Goal: Transaction & Acquisition: Purchase product/service

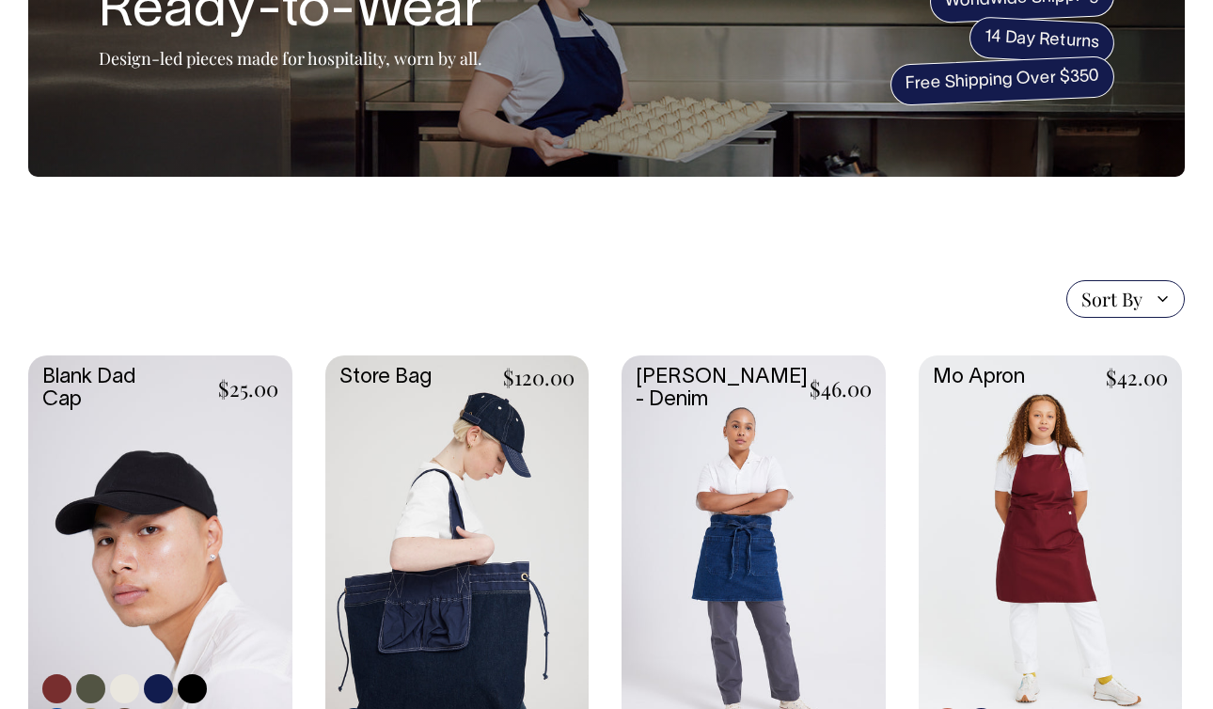
click at [131, 465] on link at bounding box center [160, 551] width 264 height 392
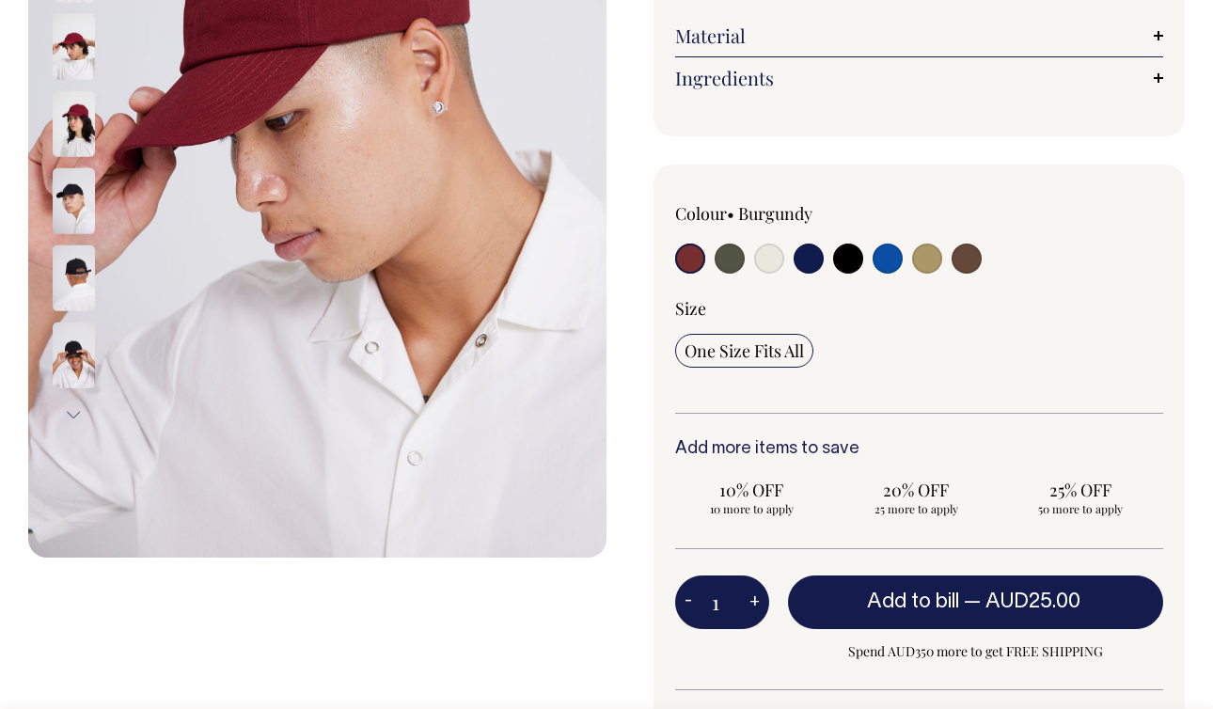
scroll to position [409, 0]
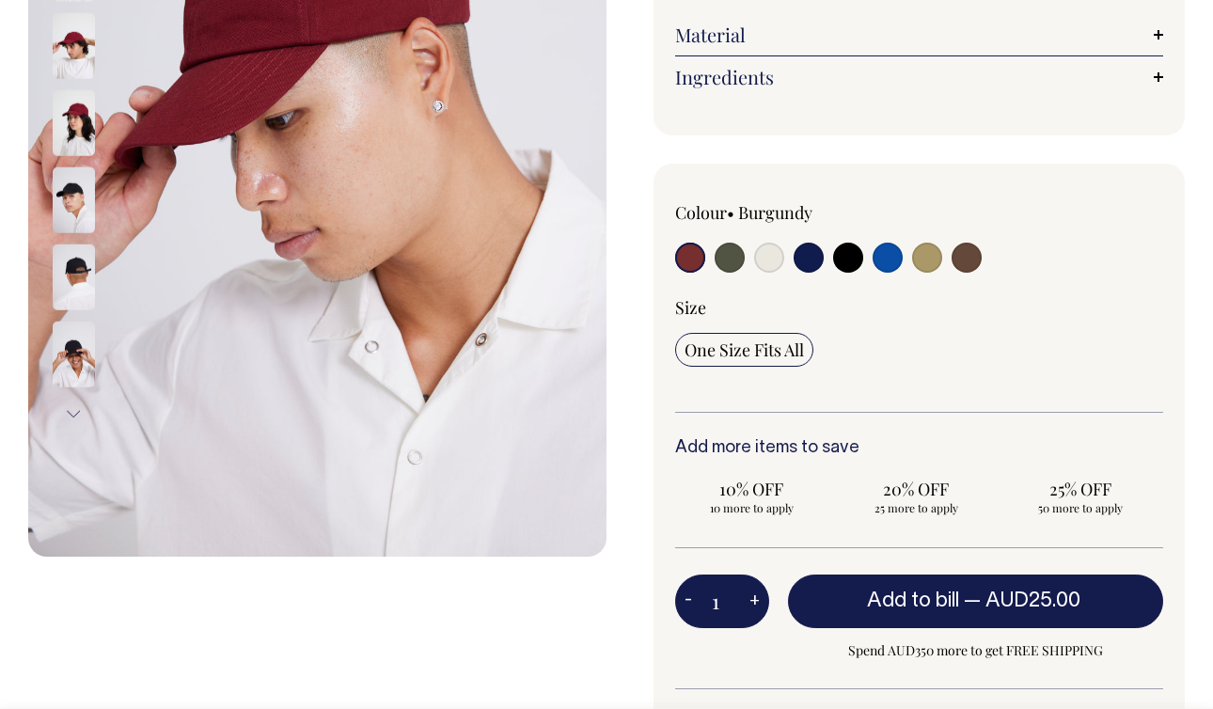
click at [755, 601] on button "+" at bounding box center [754, 602] width 29 height 38
type input "2"
click at [755, 601] on button "+" at bounding box center [754, 602] width 29 height 38
type input "3"
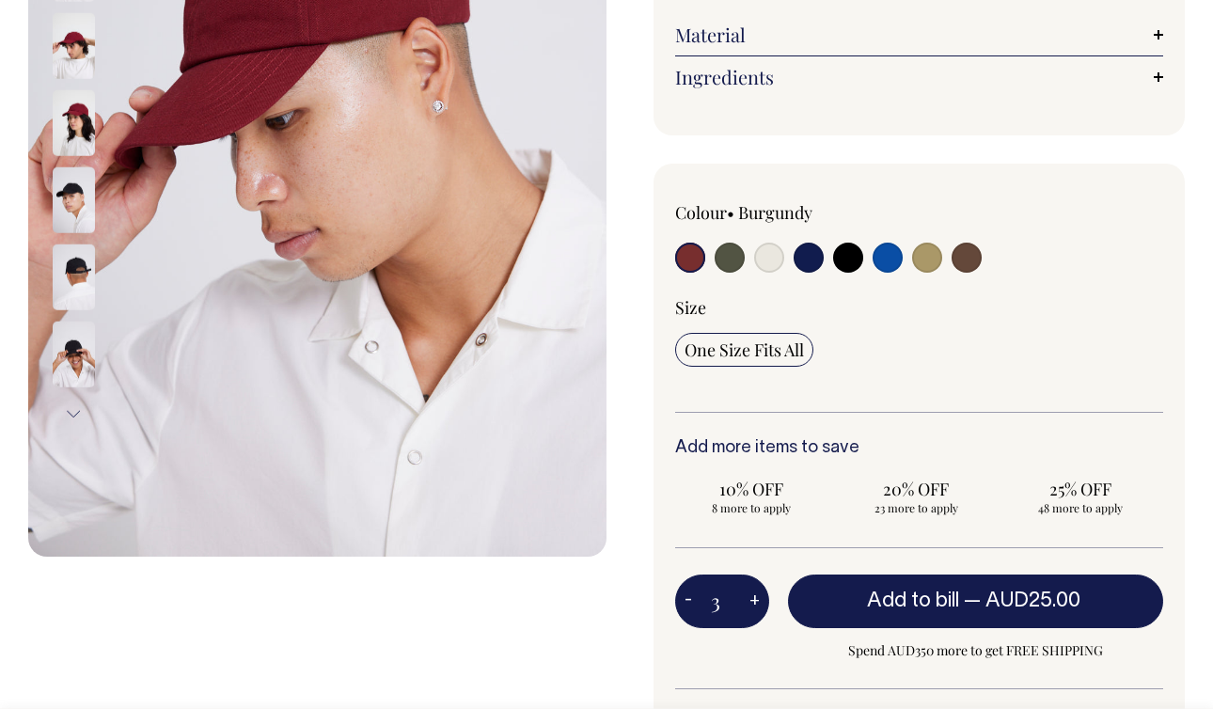
type input "3"
click at [755, 601] on button "+" at bounding box center [754, 602] width 29 height 38
type input "4"
click at [755, 601] on button "+" at bounding box center [754, 602] width 29 height 38
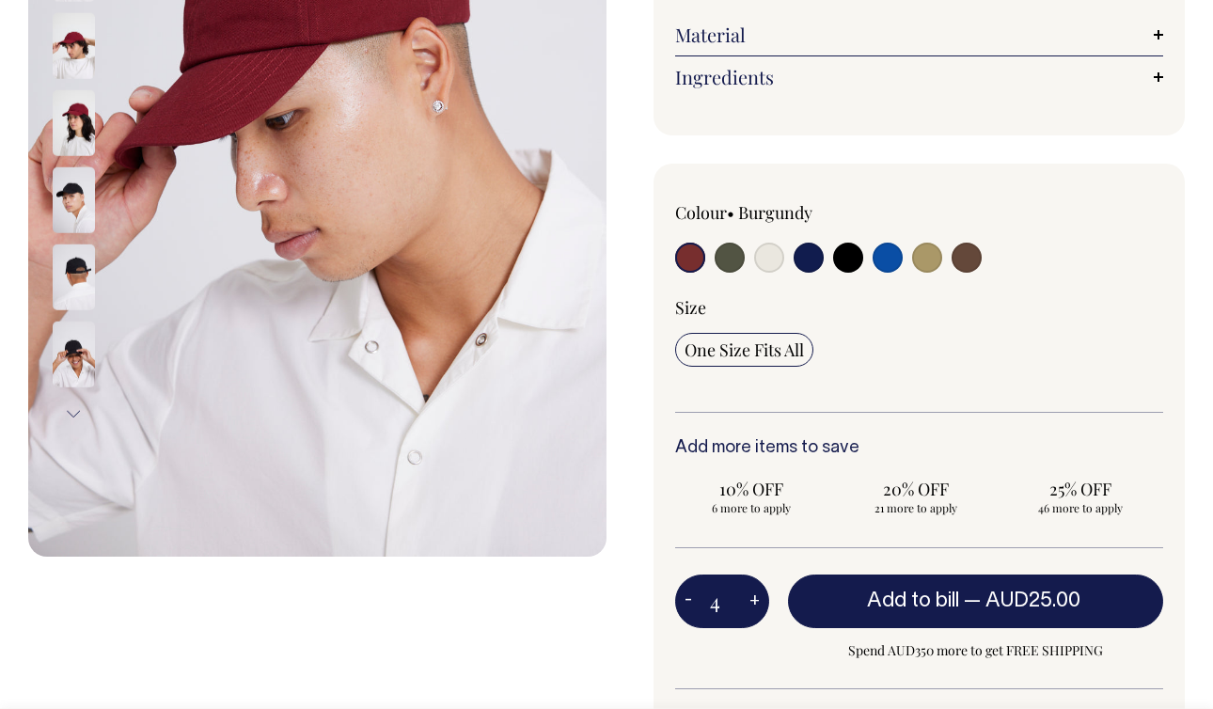
type input "5"
click at [755, 601] on button "+" at bounding box center [754, 602] width 29 height 38
type input "6"
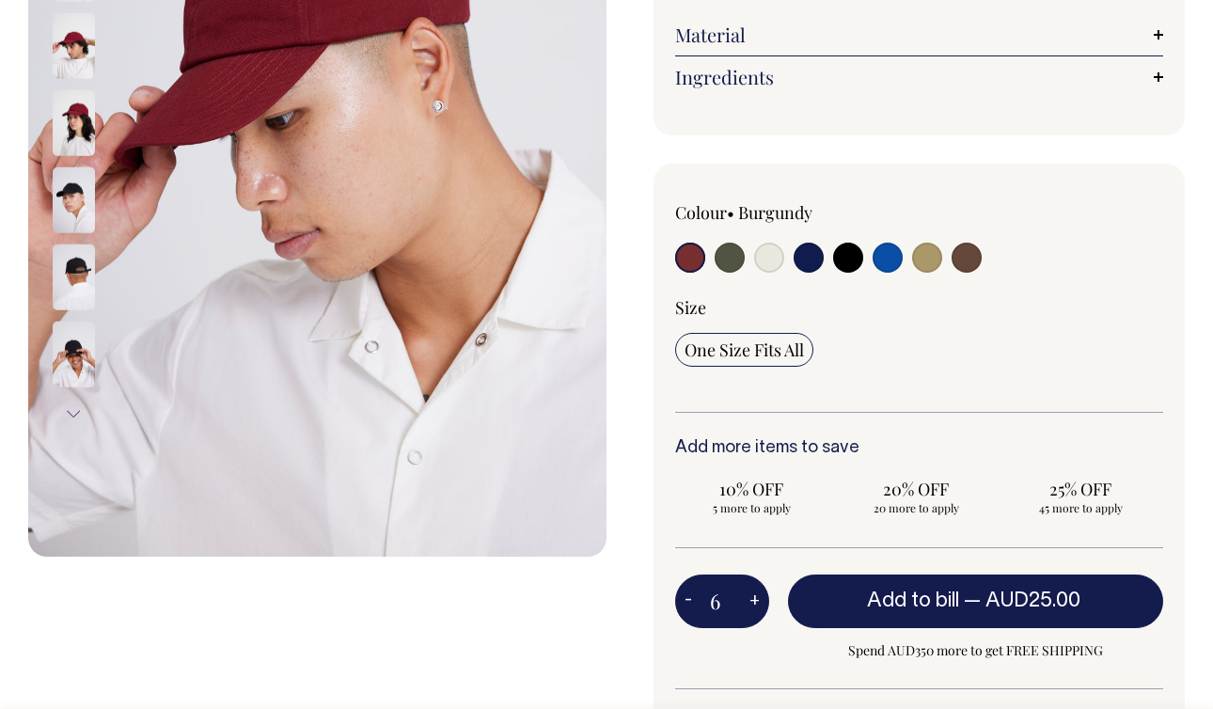
click at [755, 601] on button "+" at bounding box center [754, 602] width 29 height 38
type input "7"
click at [755, 601] on button "+" at bounding box center [754, 602] width 29 height 38
type input "8"
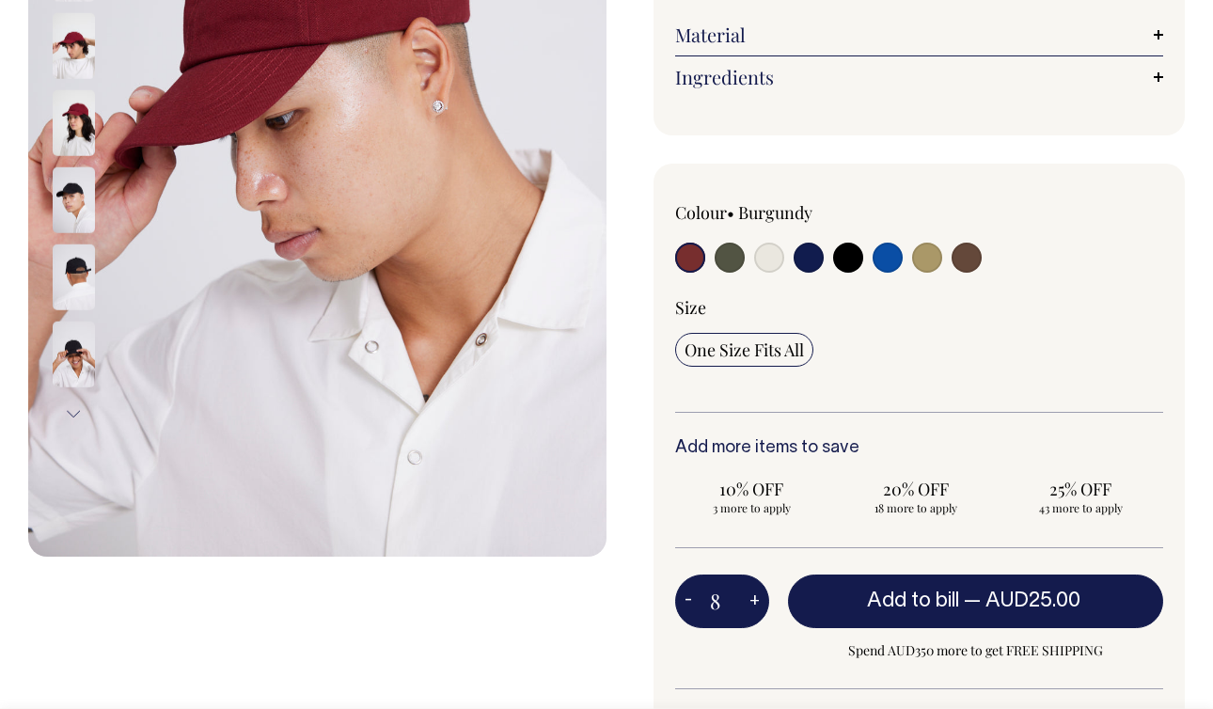
type input "8"
click at [755, 601] on button "+" at bounding box center [754, 602] width 29 height 38
type input "9"
click at [755, 601] on button "+" at bounding box center [754, 602] width 29 height 38
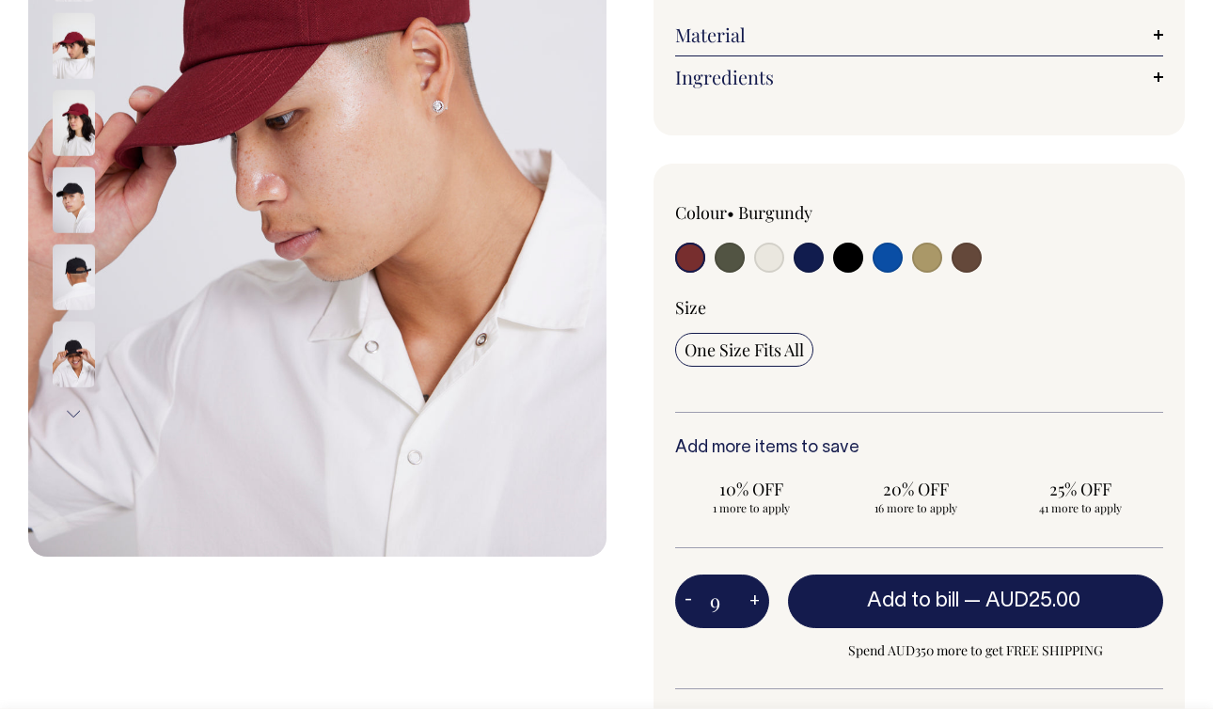
type input "10"
radio input "true"
type input "10"
click at [755, 601] on button "+" at bounding box center [754, 602] width 29 height 38
type input "11"
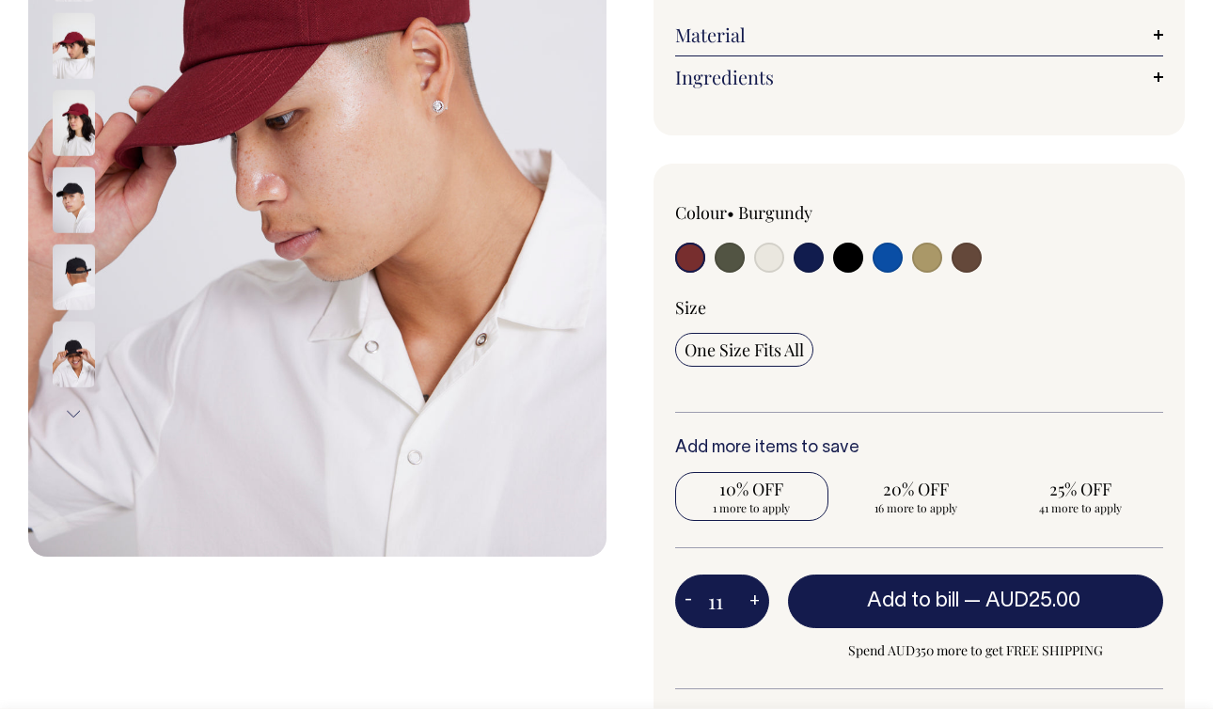
radio input "true"
type input "11"
click at [755, 601] on button "+" at bounding box center [754, 602] width 29 height 38
type input "12"
radio input "true"
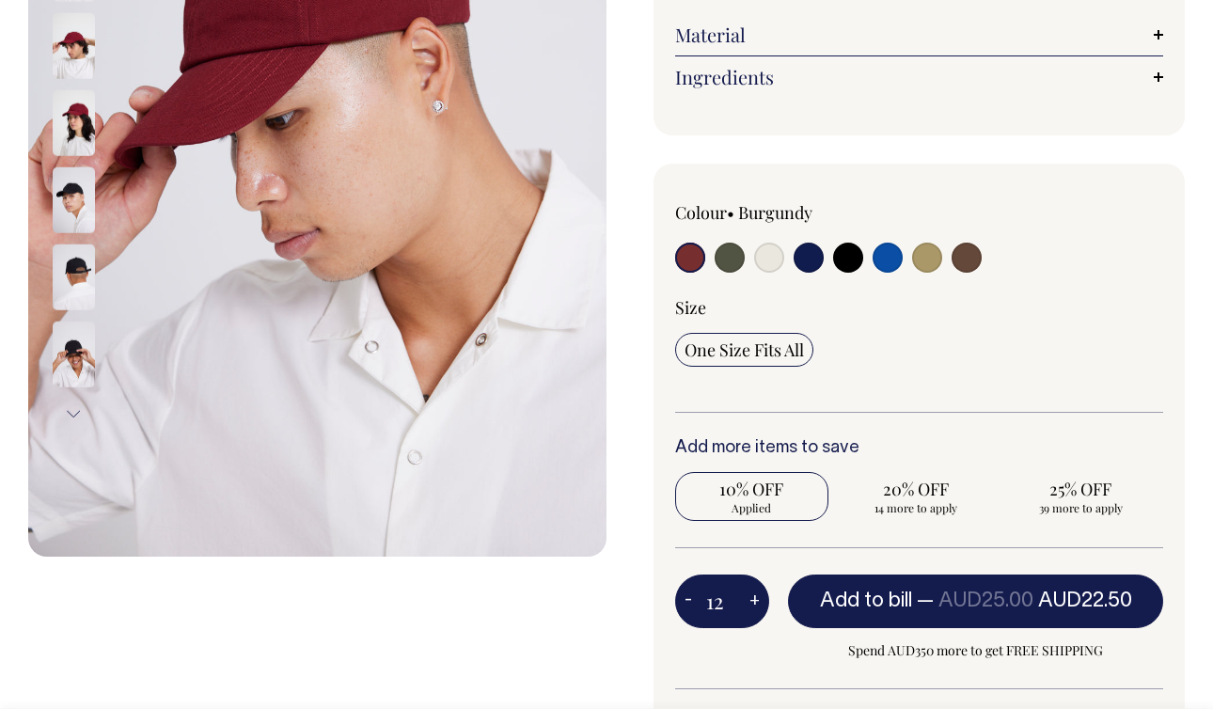
type input "12"
click at [755, 601] on button "+" at bounding box center [754, 602] width 29 height 38
type input "13"
radio input "true"
type input "13"
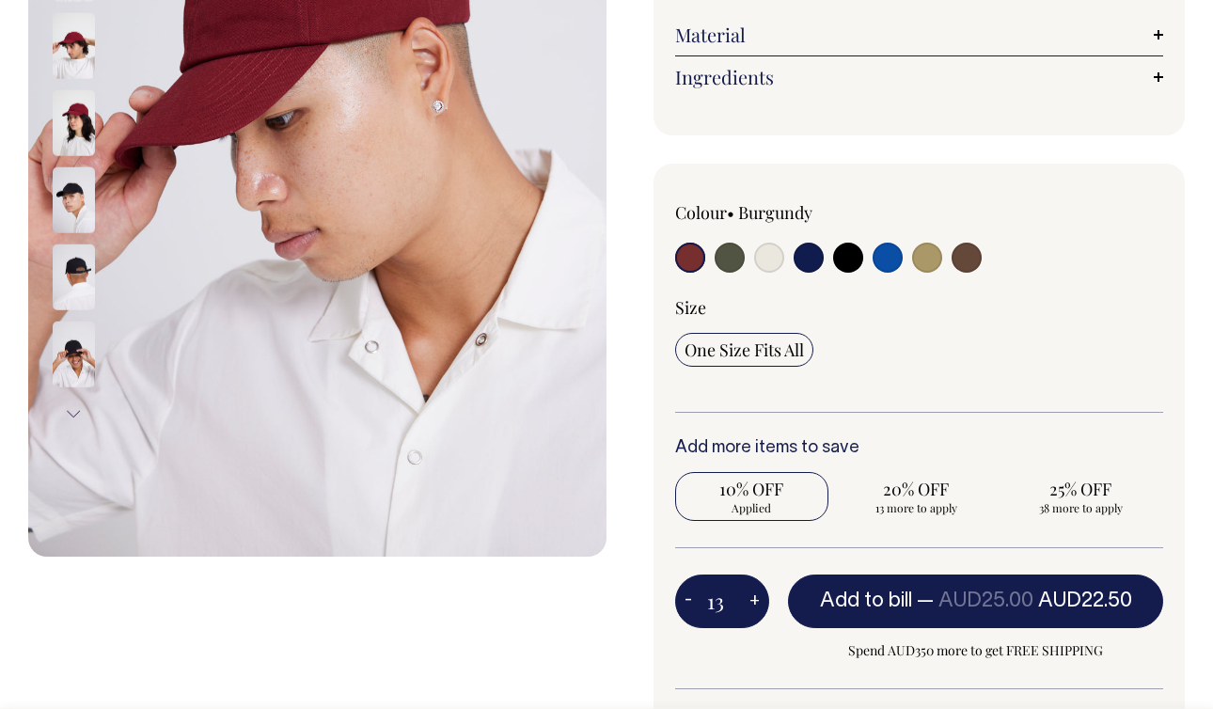
click at [755, 601] on button "+" at bounding box center [754, 602] width 29 height 38
type input "14"
radio input "true"
type input "14"
click at [755, 601] on button "+" at bounding box center [754, 602] width 29 height 38
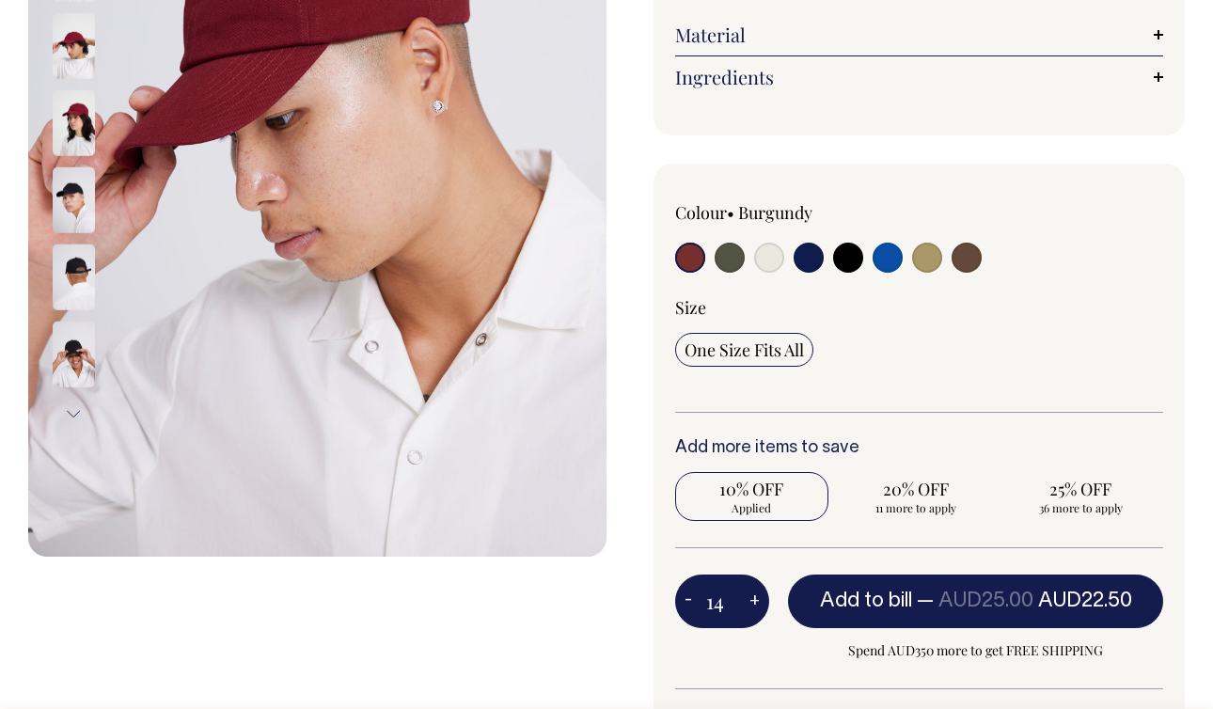
type input "15"
radio input "true"
type input "15"
click at [755, 601] on button "+" at bounding box center [754, 602] width 29 height 38
type input "16"
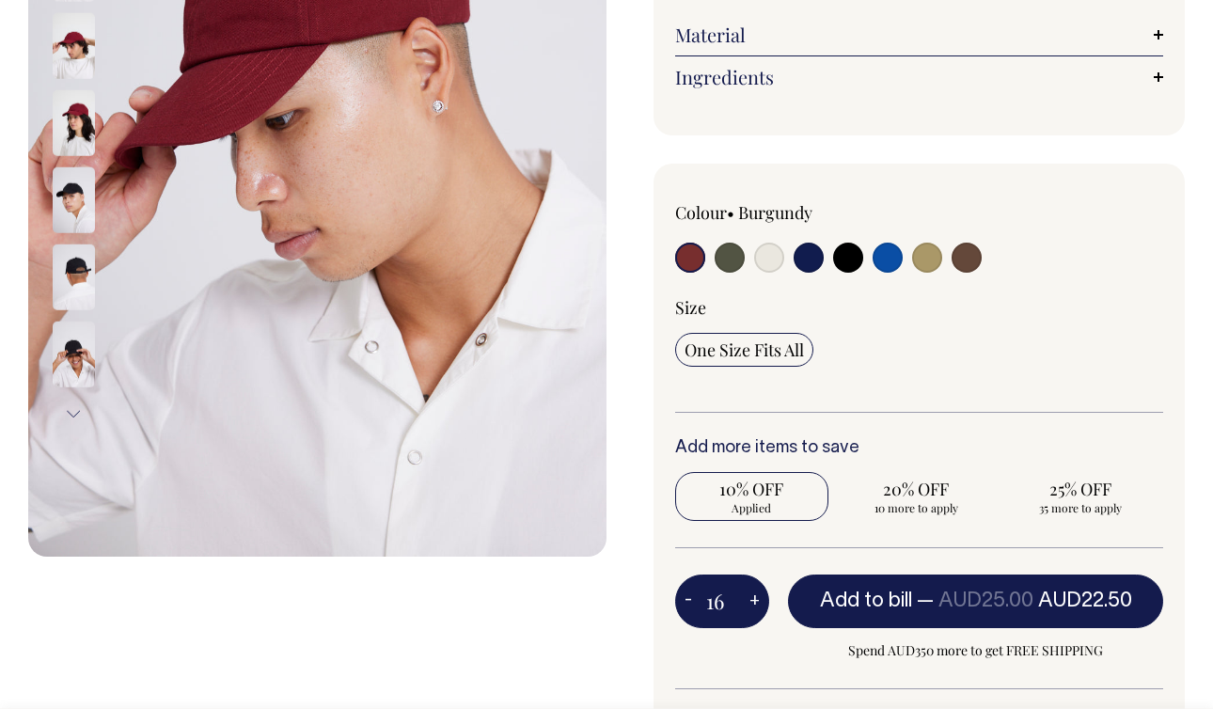
radio input "true"
type input "16"
click at [755, 601] on button "+" at bounding box center [754, 602] width 29 height 38
type input "17"
radio input "true"
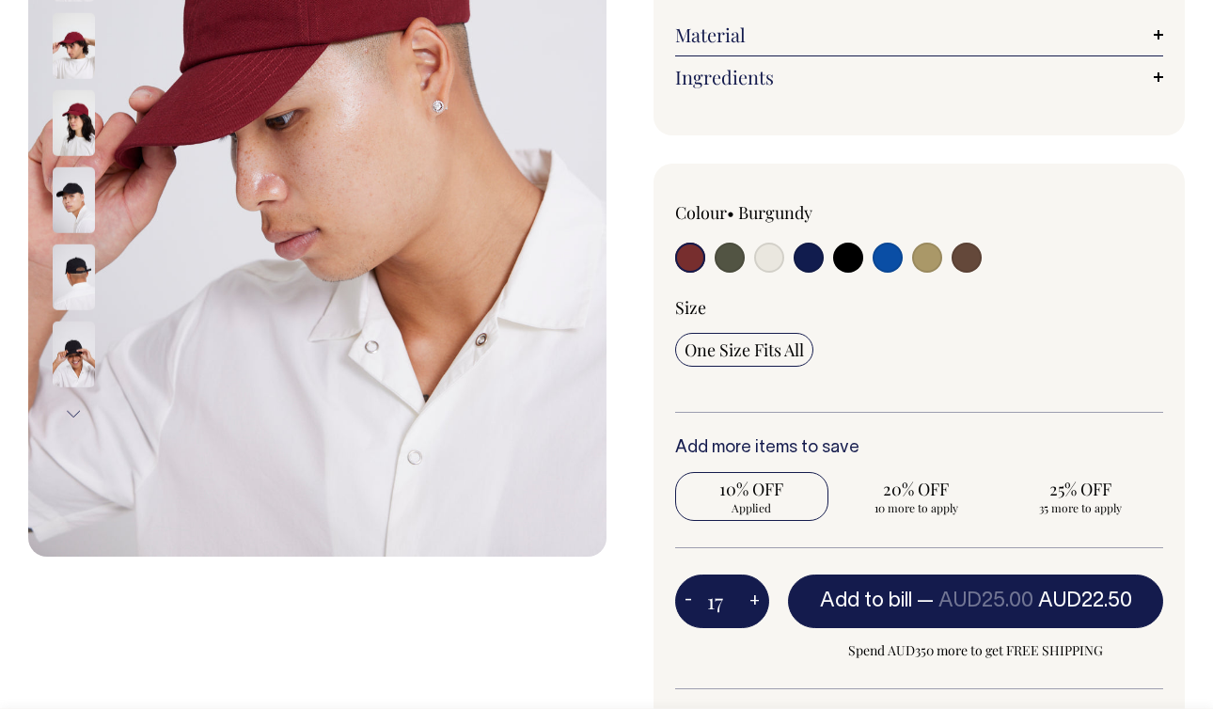
type input "17"
click at [755, 601] on button "+" at bounding box center [754, 602] width 29 height 38
type input "18"
radio input "true"
type input "18"
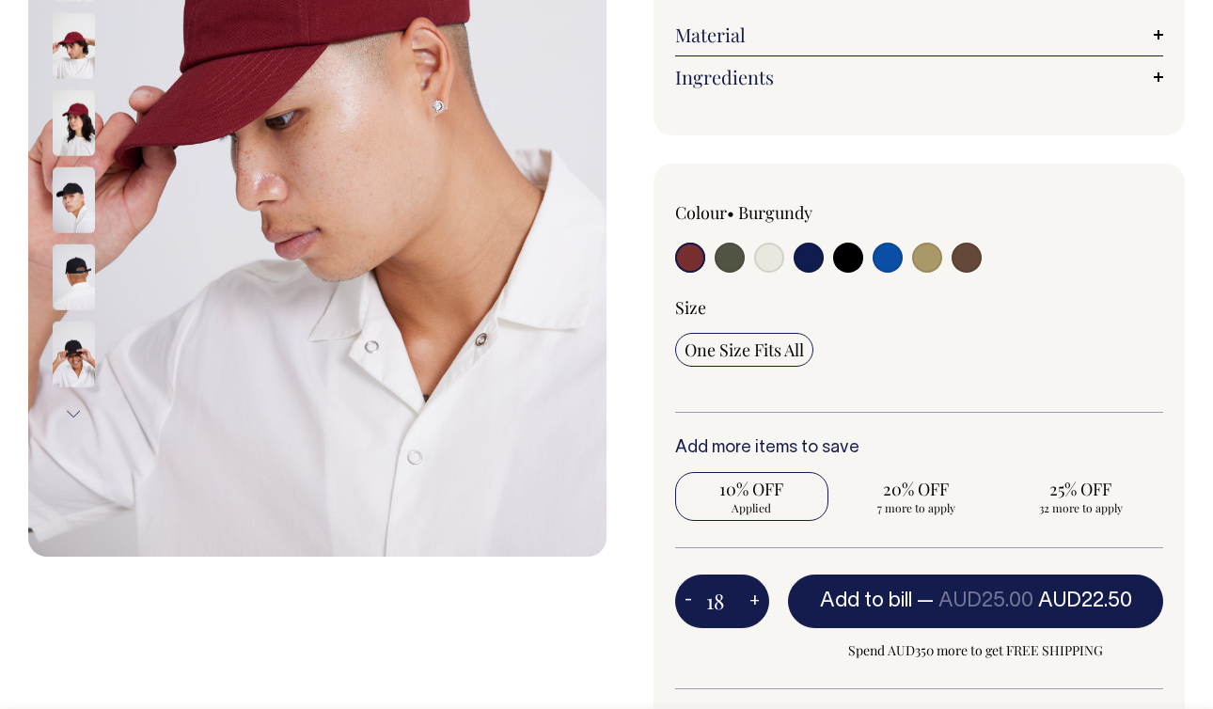
click at [755, 601] on button "+" at bounding box center [754, 602] width 29 height 38
type input "19"
radio input "true"
type input "19"
click at [755, 601] on button "+" at bounding box center [754, 602] width 29 height 38
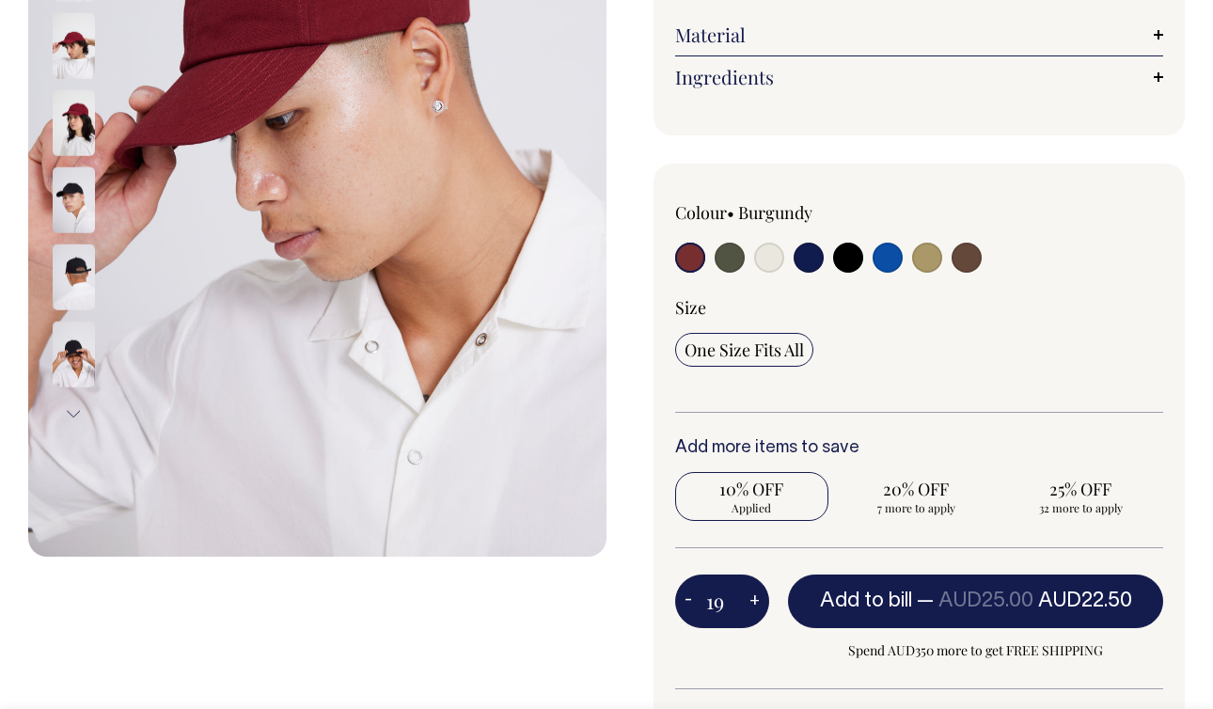
type input "20"
radio input "true"
type input "20"
click at [755, 601] on button "+" at bounding box center [754, 602] width 29 height 38
type input "21"
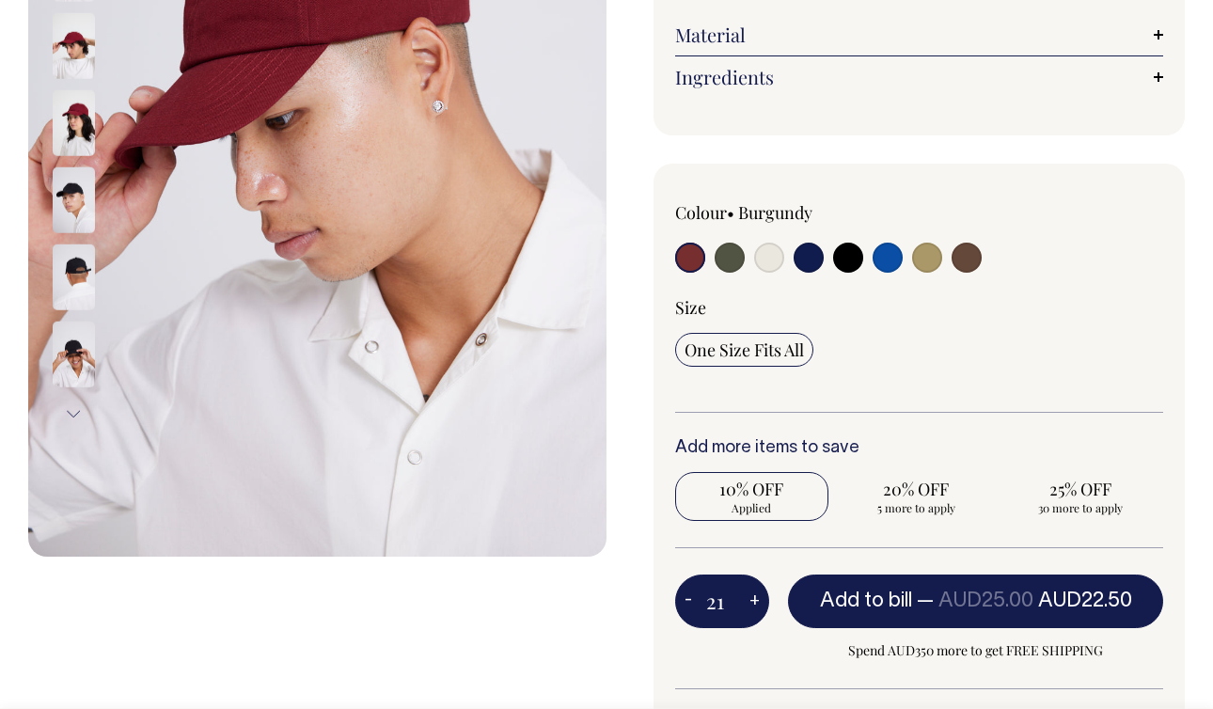
radio input "true"
type input "21"
click at [755, 601] on button "+" at bounding box center [754, 602] width 29 height 38
type input "22"
radio input "true"
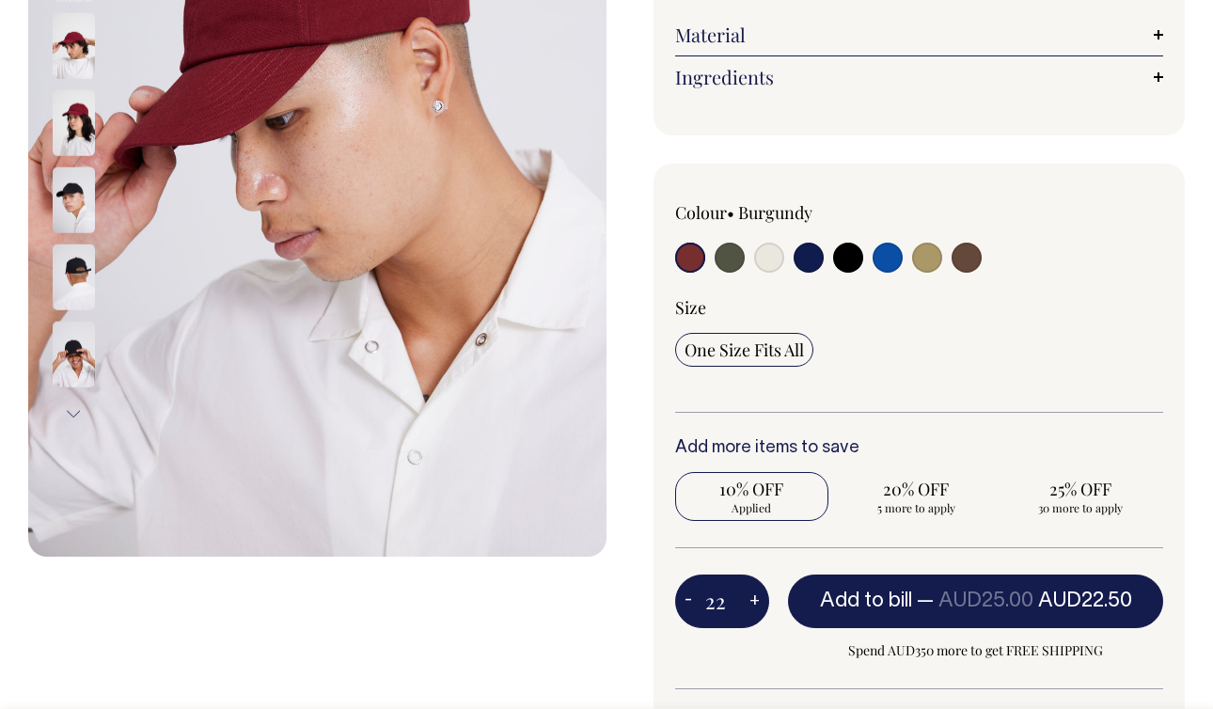
type input "22"
click at [755, 601] on button "+" at bounding box center [754, 602] width 29 height 38
type input "23"
radio input "true"
type input "23"
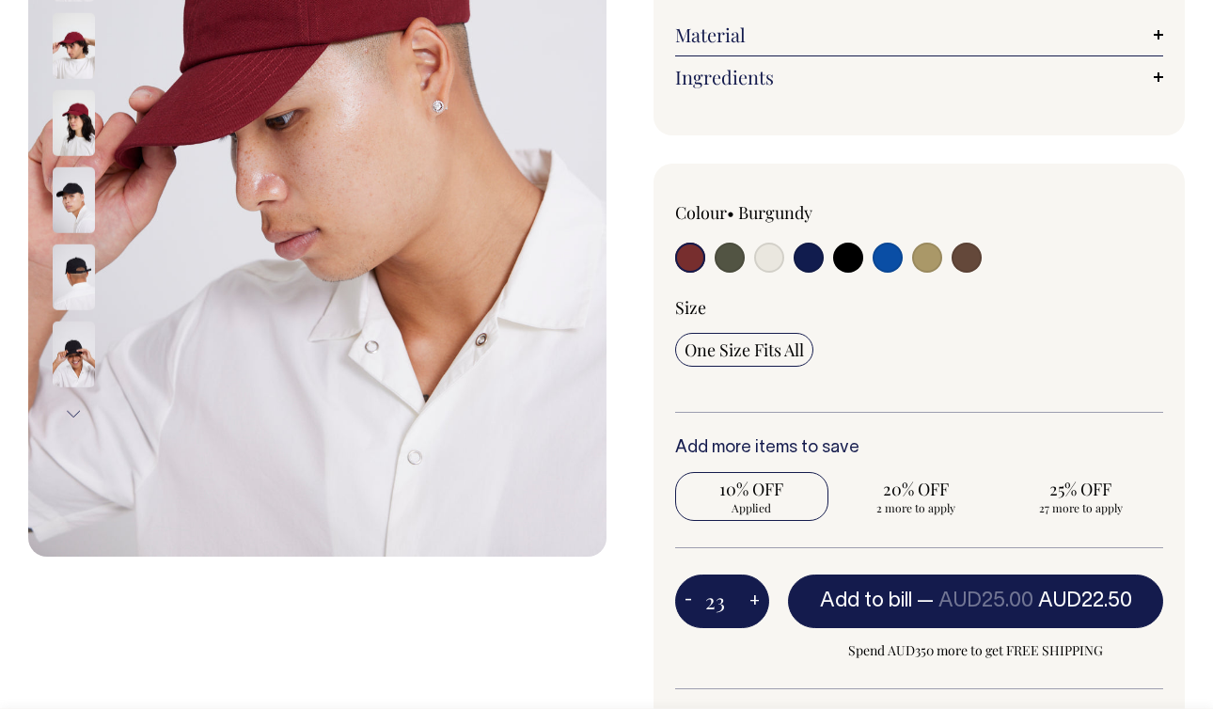
click at [755, 601] on button "+" at bounding box center [754, 602] width 29 height 38
type input "24"
radio input "true"
type input "24"
click at [755, 601] on button "+" at bounding box center [754, 602] width 29 height 38
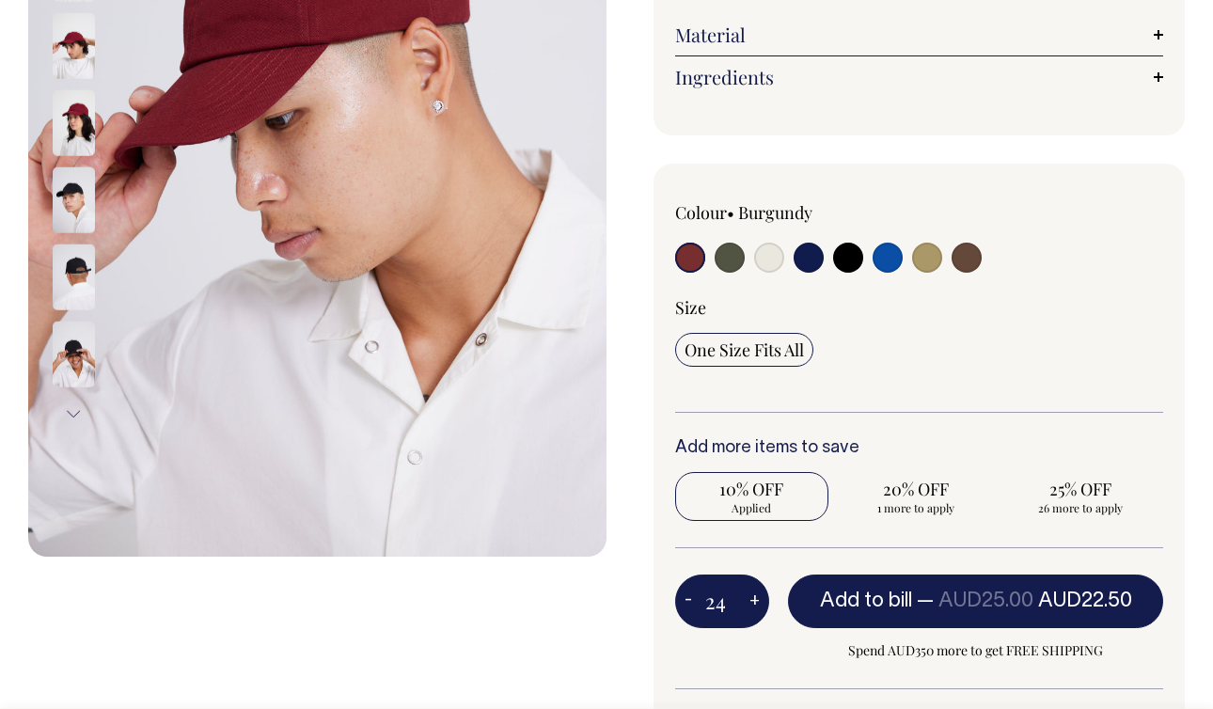
type input "25"
radio input "false"
radio input "true"
type input "25"
click at [755, 601] on button "+" at bounding box center [754, 602] width 29 height 38
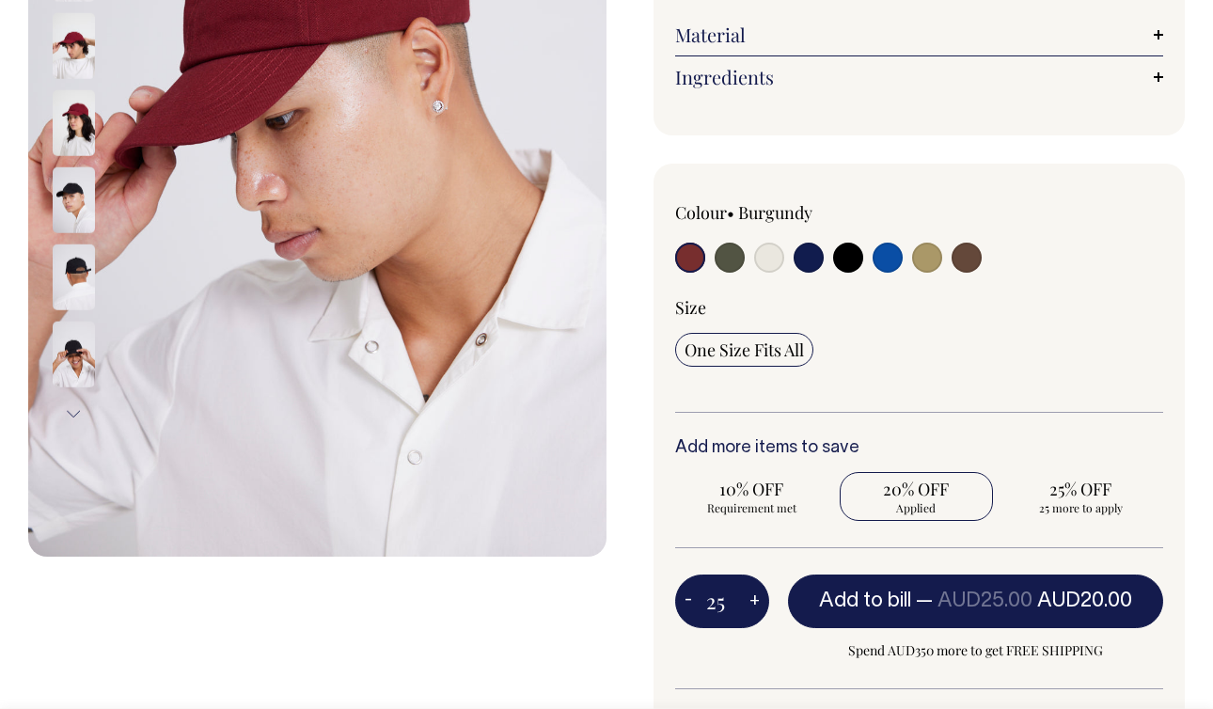
type input "26"
radio input "true"
type input "26"
click at [755, 601] on button "+" at bounding box center [754, 602] width 29 height 38
type input "27"
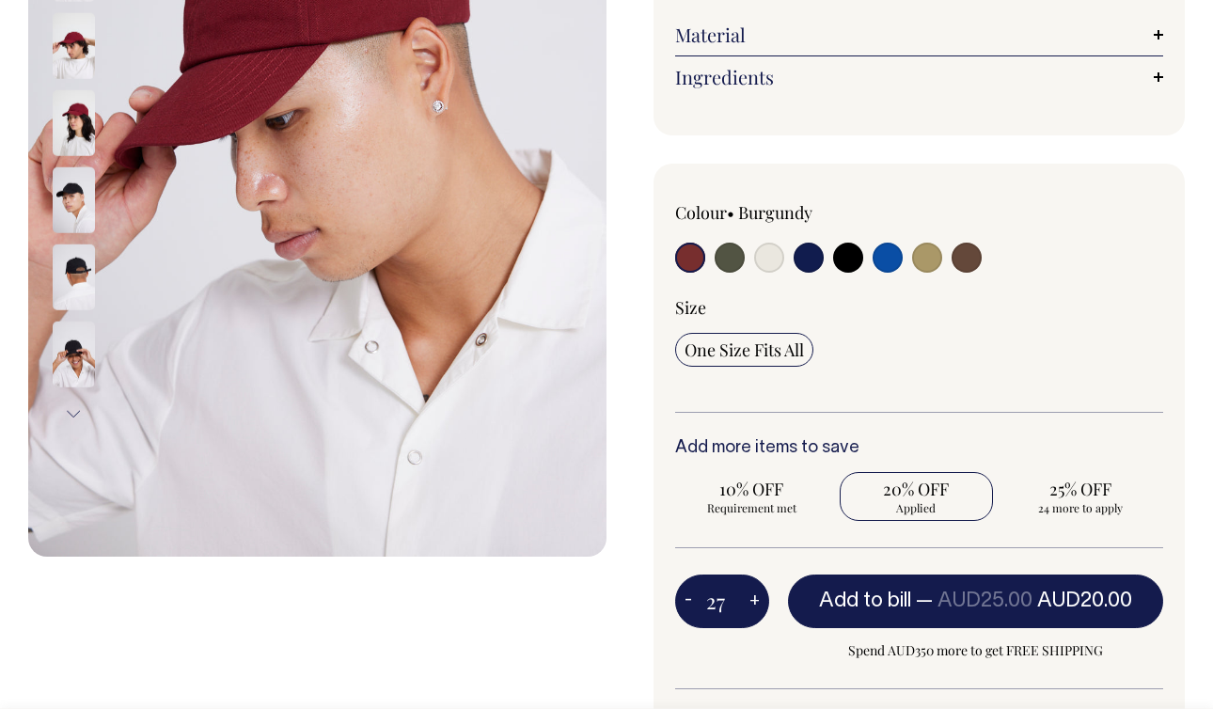
radio input "true"
type input "27"
click at [755, 601] on button "+" at bounding box center [754, 602] width 29 height 38
type input "28"
radio input "true"
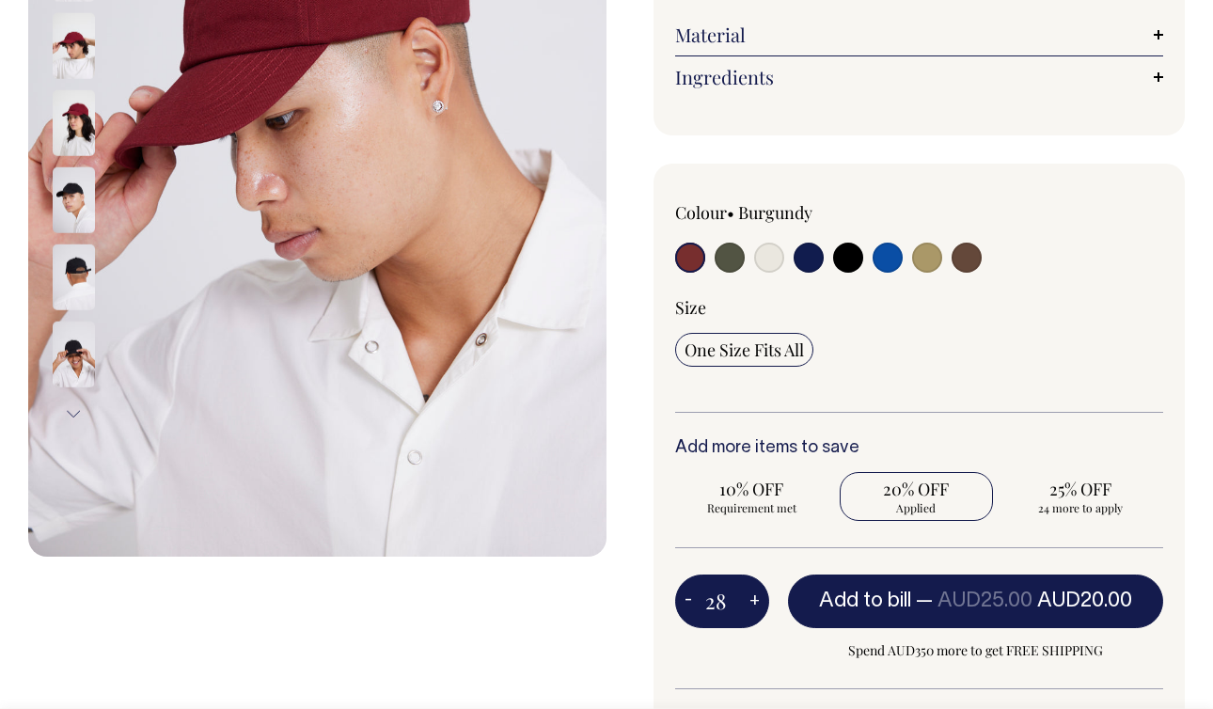
type input "28"
click at [755, 601] on button "+" at bounding box center [754, 602] width 29 height 38
type input "29"
radio input "true"
type input "29"
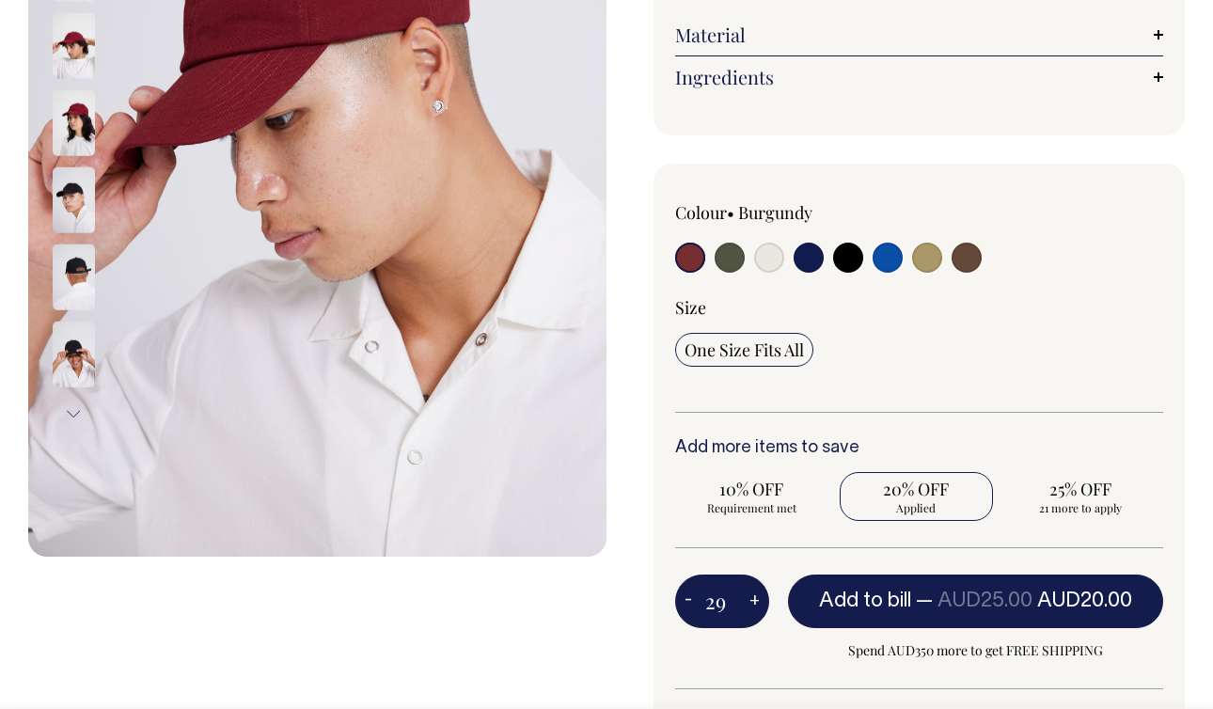
click at [755, 601] on button "+" at bounding box center [754, 602] width 29 height 38
type input "30"
radio input "true"
type input "30"
click at [755, 601] on button "+" at bounding box center [754, 602] width 29 height 38
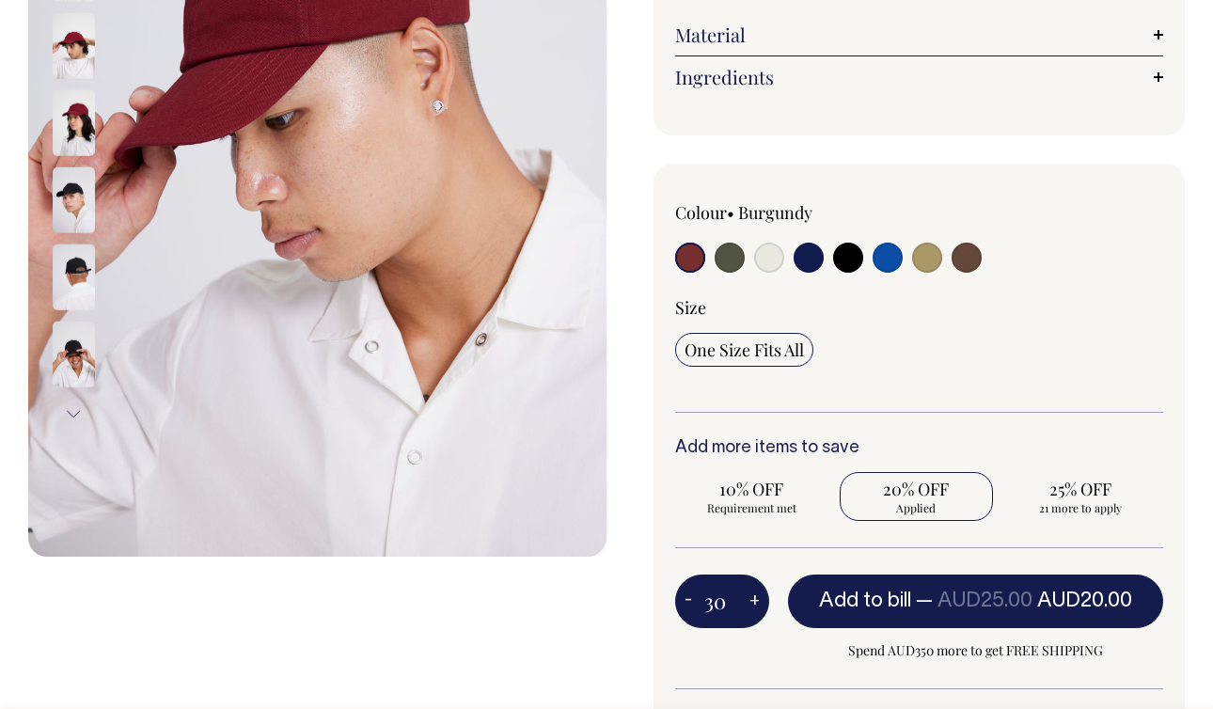
type input "31"
radio input "true"
type input "31"
click at [755, 601] on button "+" at bounding box center [754, 602] width 29 height 38
type input "32"
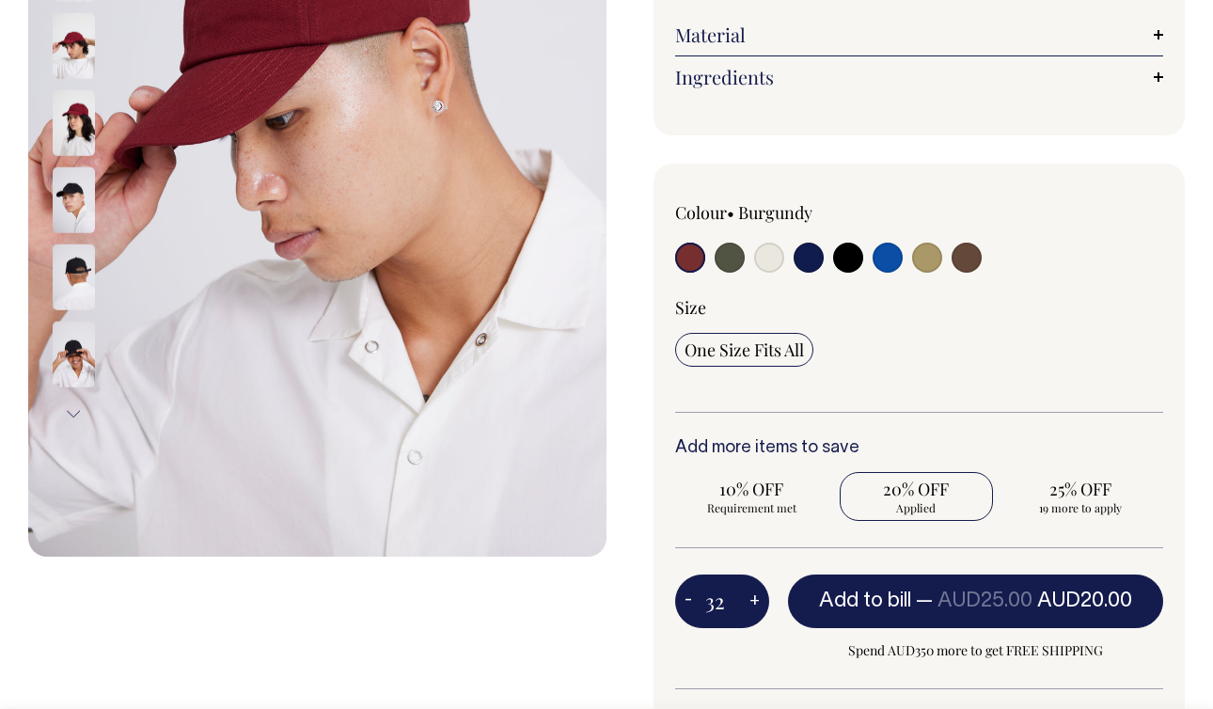
radio input "true"
type input "32"
click at [755, 601] on button "+" at bounding box center [754, 602] width 29 height 38
type input "33"
radio input "true"
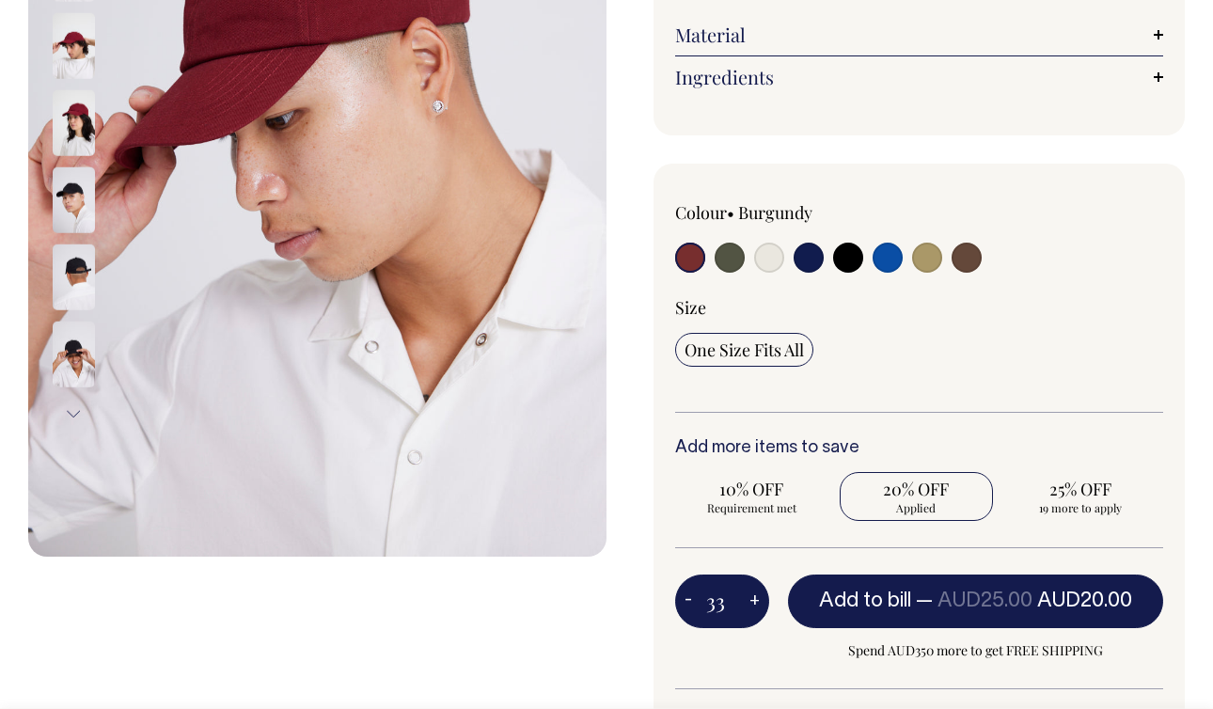
type input "33"
click at [755, 601] on button "+" at bounding box center [754, 602] width 29 height 38
type input "34"
radio input "true"
type input "34"
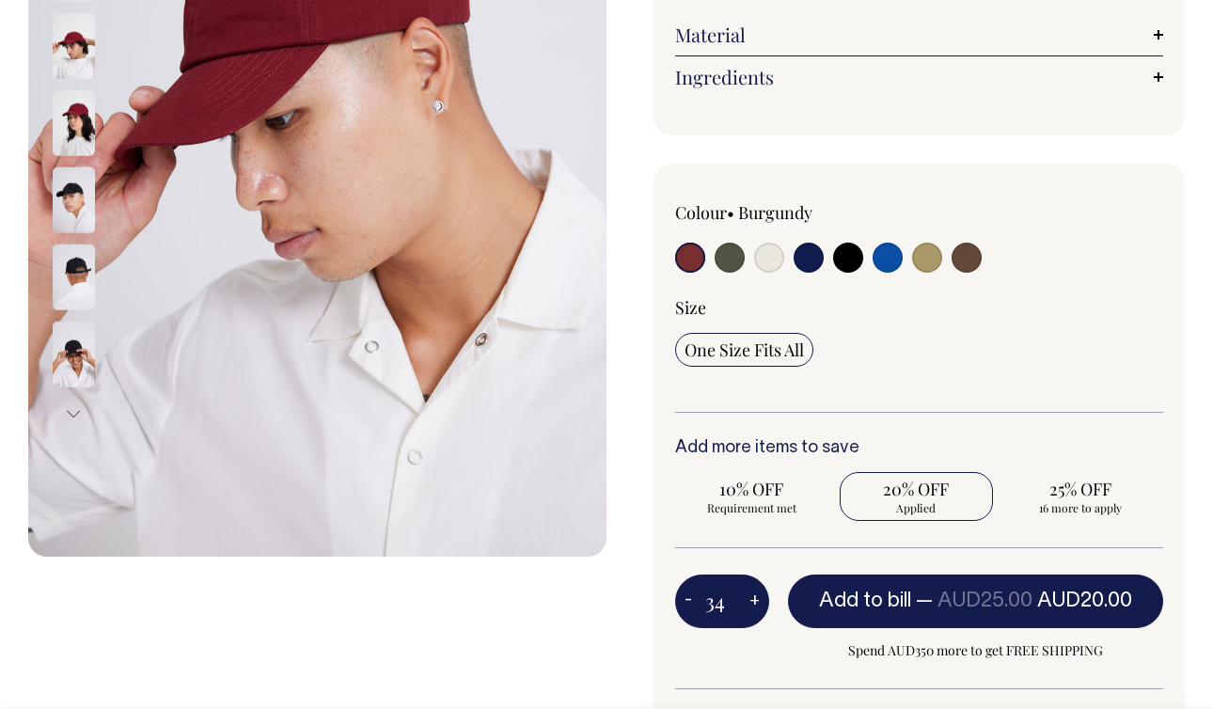
click at [755, 601] on button "+" at bounding box center [754, 602] width 29 height 38
type input "35"
radio input "true"
type input "35"
click at [755, 601] on button "+" at bounding box center [754, 602] width 29 height 38
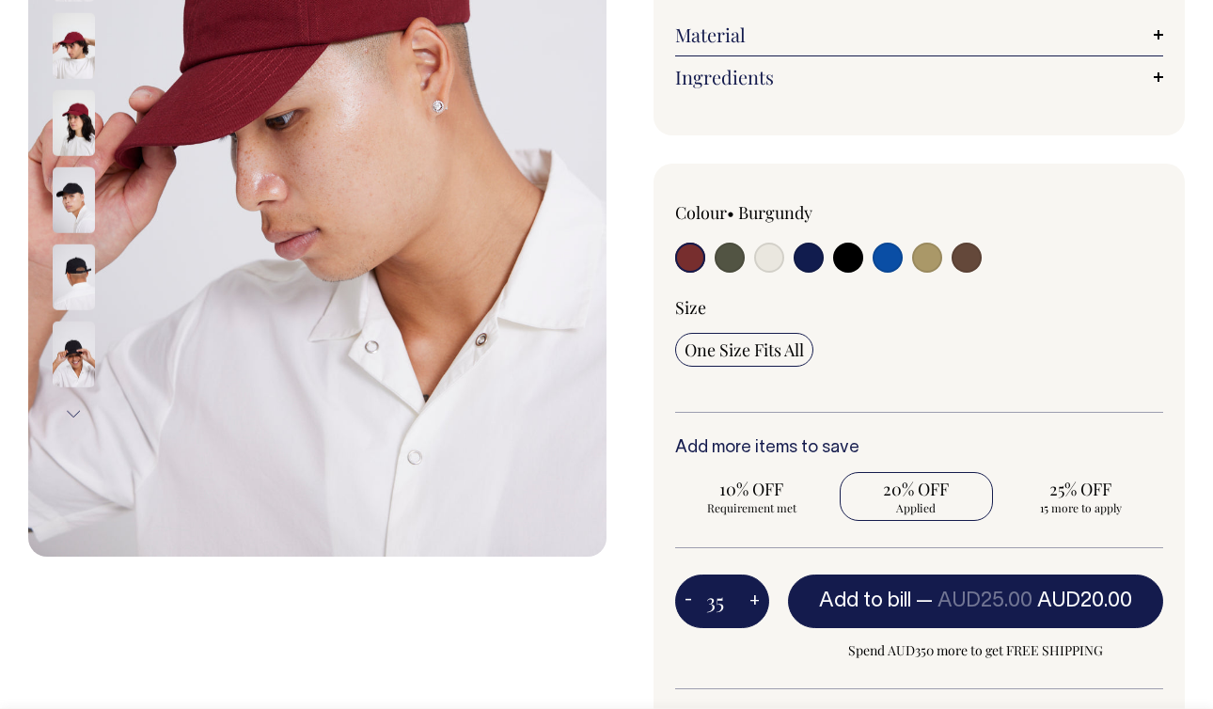
type input "36"
radio input "true"
type input "36"
click at [755, 601] on button "+" at bounding box center [754, 602] width 29 height 38
type input "37"
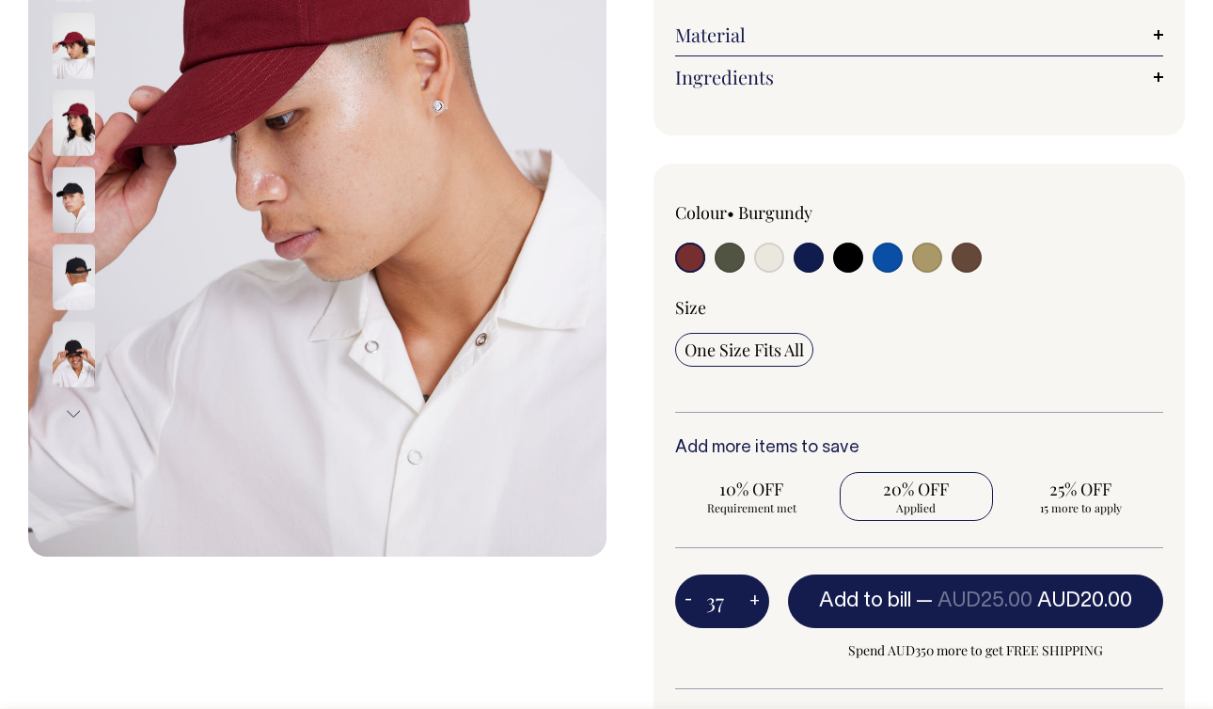
radio input "true"
type input "37"
click at [755, 601] on button "+" at bounding box center [754, 602] width 29 height 38
type input "38"
radio input "true"
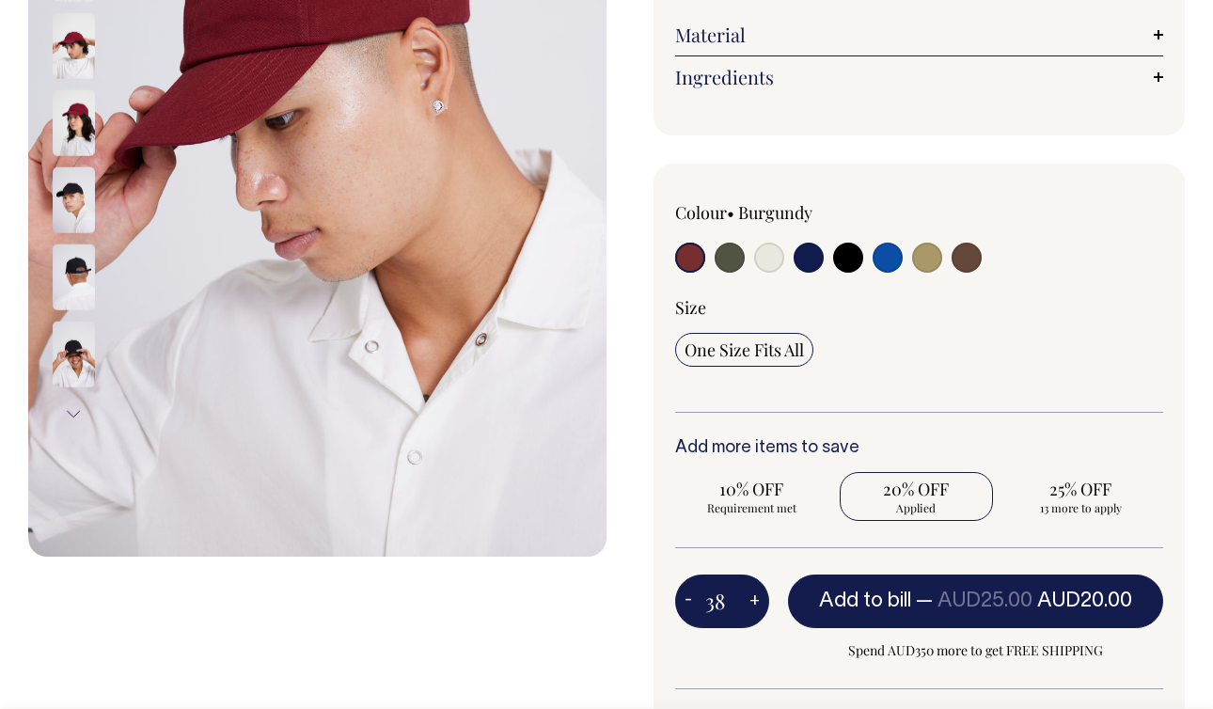
type input "38"
click at [755, 601] on button "+" at bounding box center [754, 602] width 29 height 38
type input "39"
radio input "true"
type input "39"
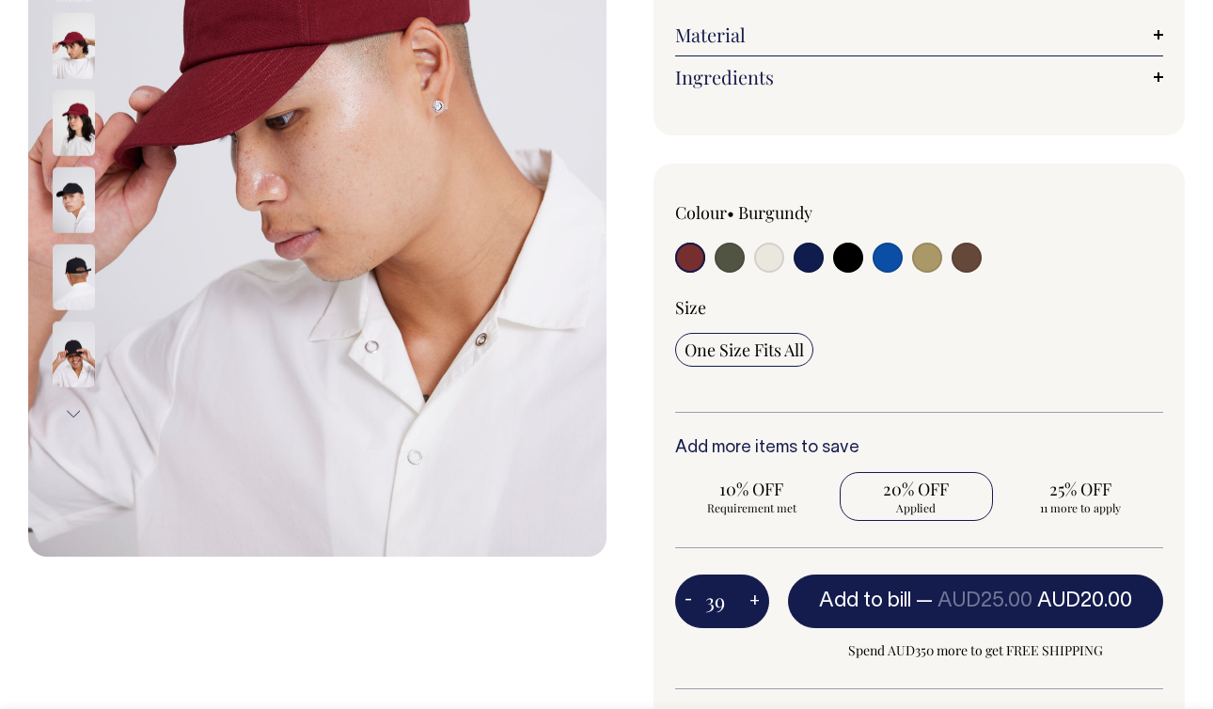
click at [755, 601] on button "+" at bounding box center [754, 602] width 29 height 38
type input "40"
radio input "true"
type input "40"
click at [755, 601] on button "+" at bounding box center [754, 602] width 29 height 38
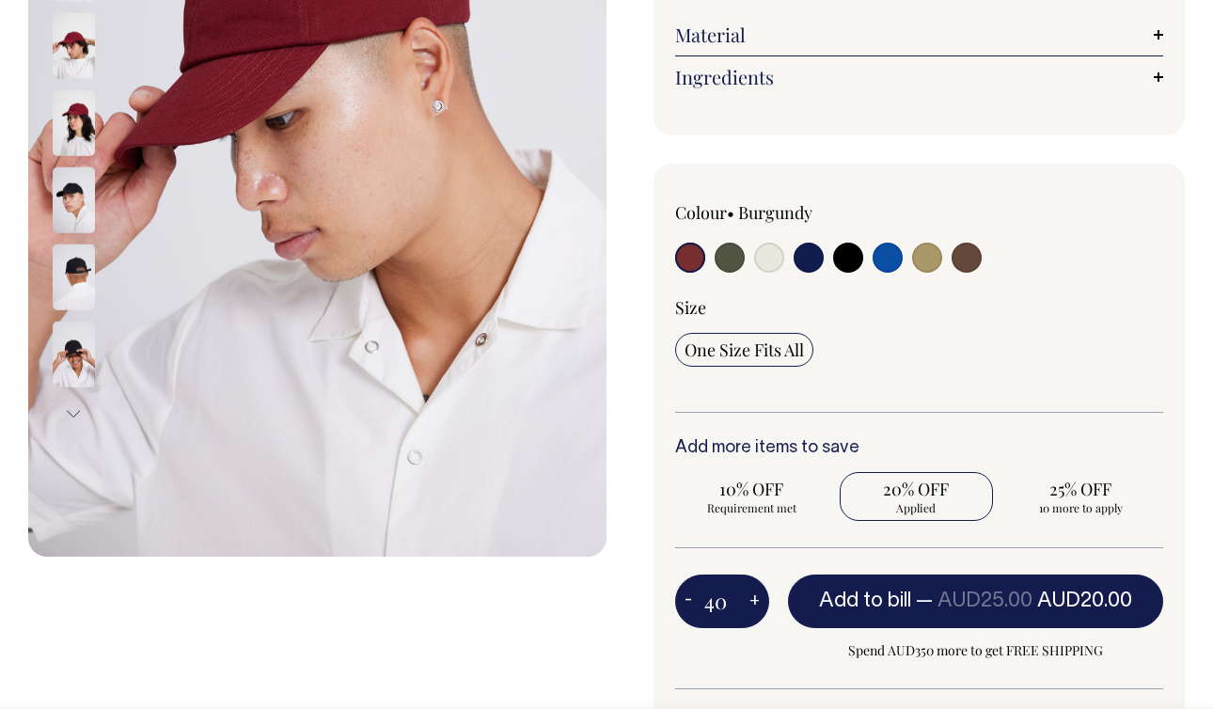
type input "41"
radio input "true"
type input "41"
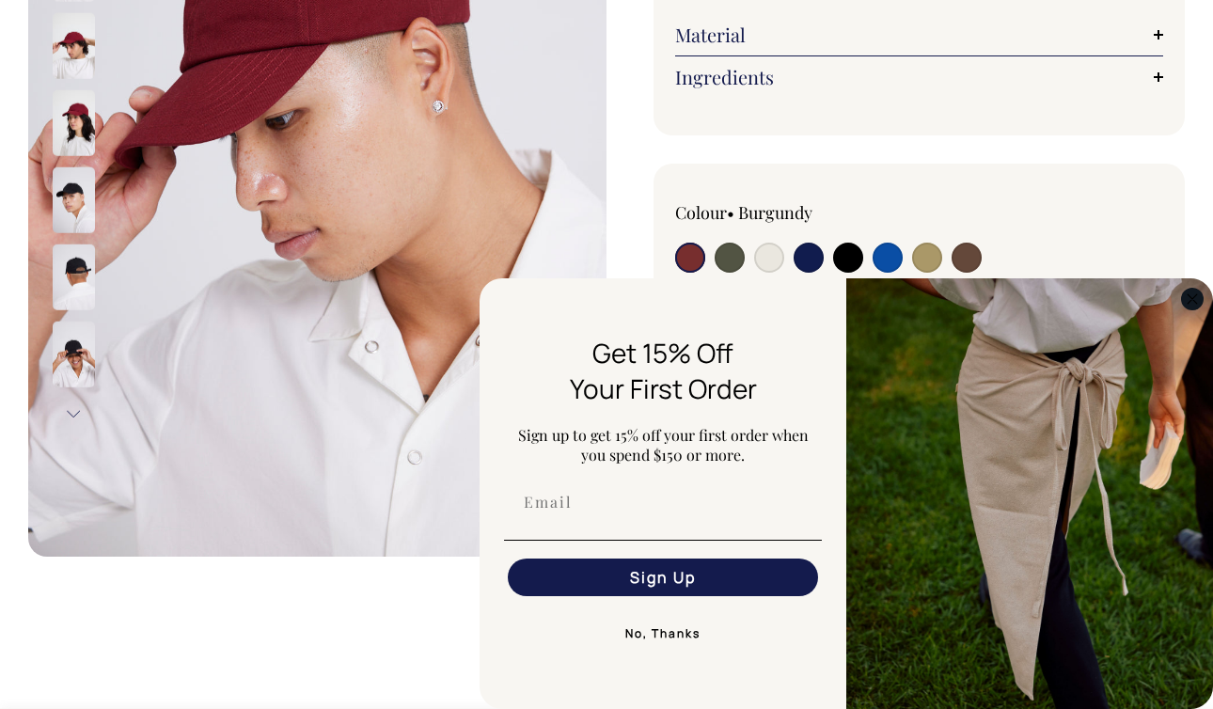
click at [1192, 295] on circle "Close dialog" at bounding box center [1193, 299] width 22 height 22
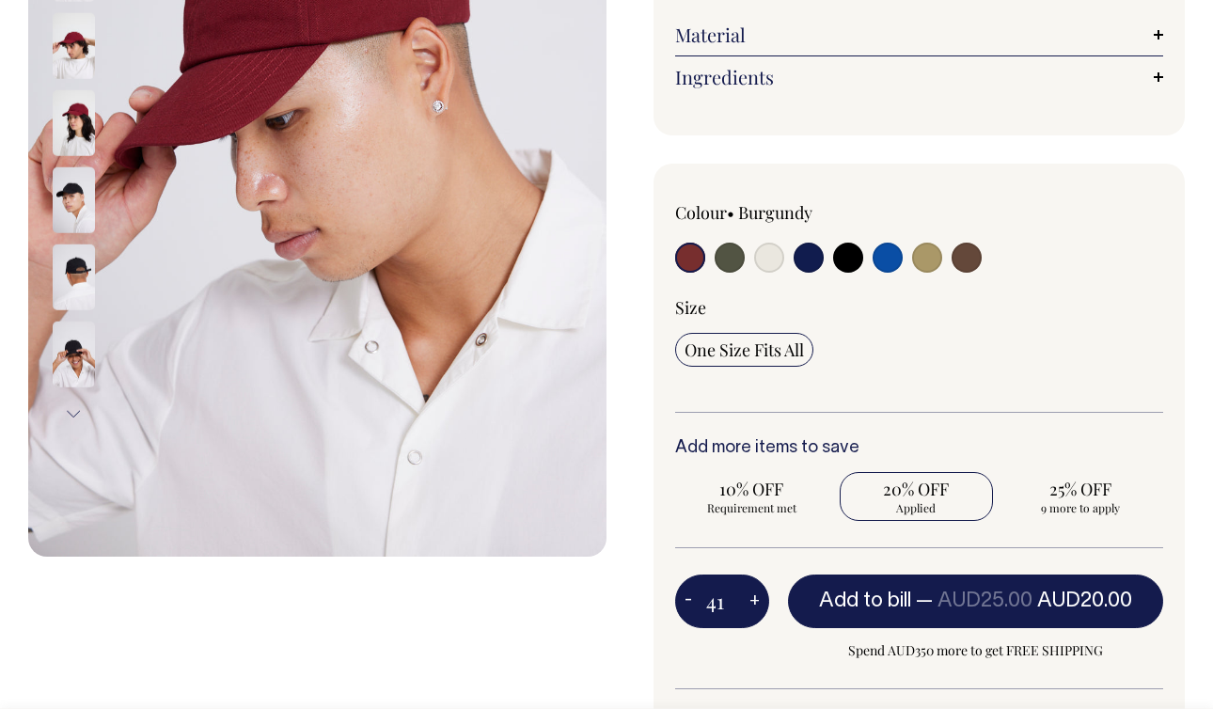
click at [747, 596] on button "+" at bounding box center [754, 602] width 29 height 38
type input "42"
radio input "true"
type input "42"
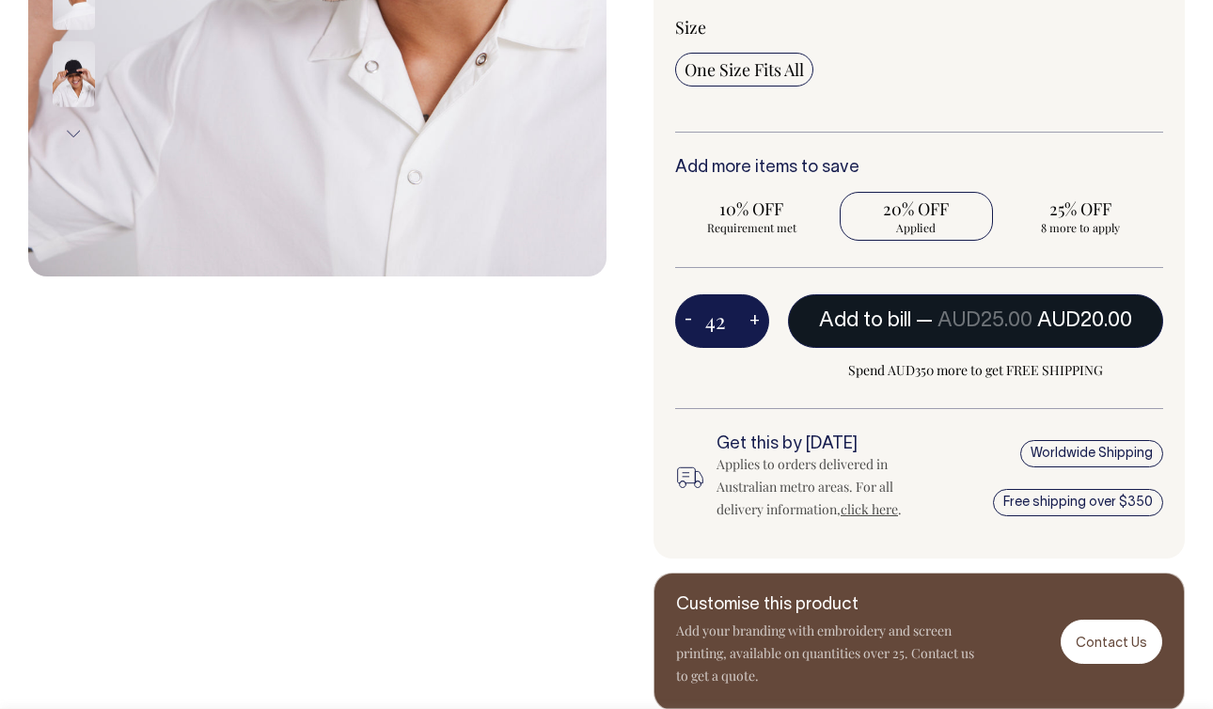
scroll to position [688, 0]
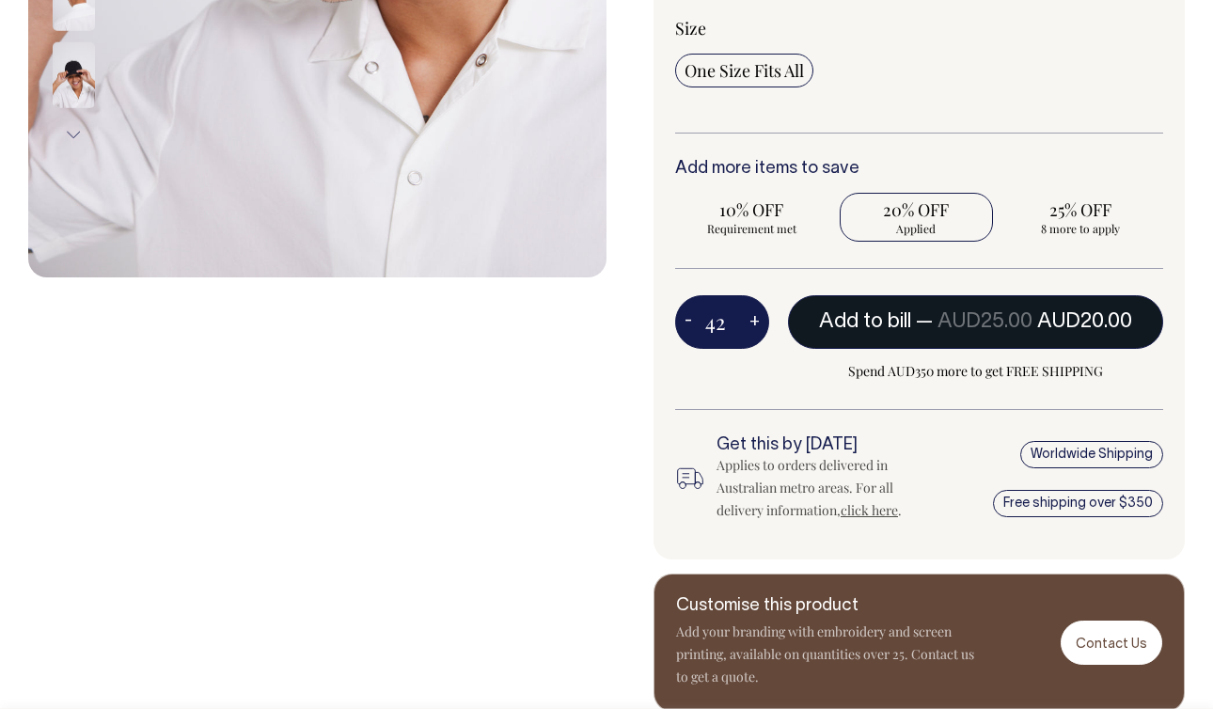
click at [954, 330] on span "AUD25.00" at bounding box center [984, 321] width 95 height 19
type input "1"
radio input "false"
type input "1"
radio input "true"
